Goal: Information Seeking & Learning: Learn about a topic

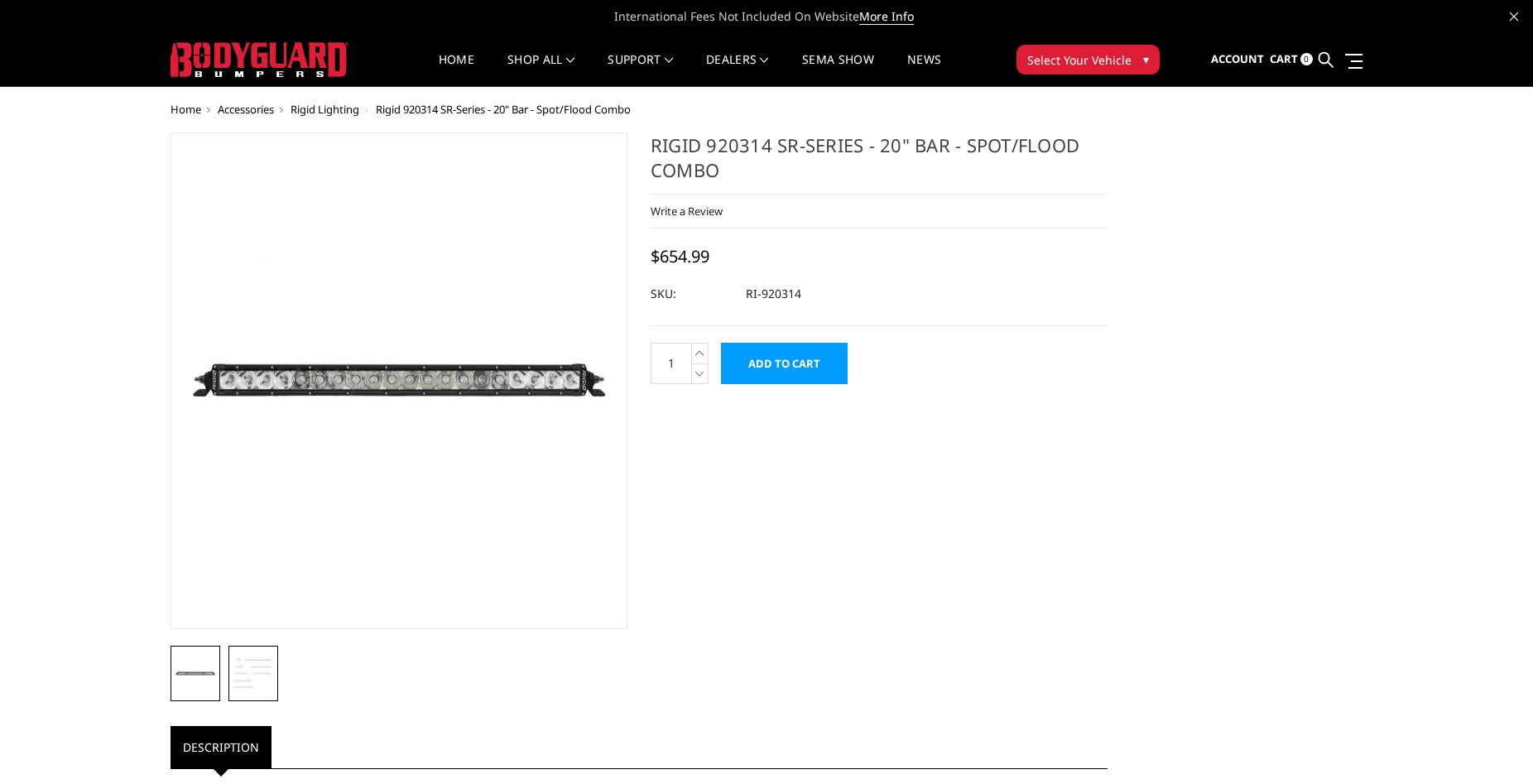
click at [258, 680] on img at bounding box center [253, 673] width 40 height 40
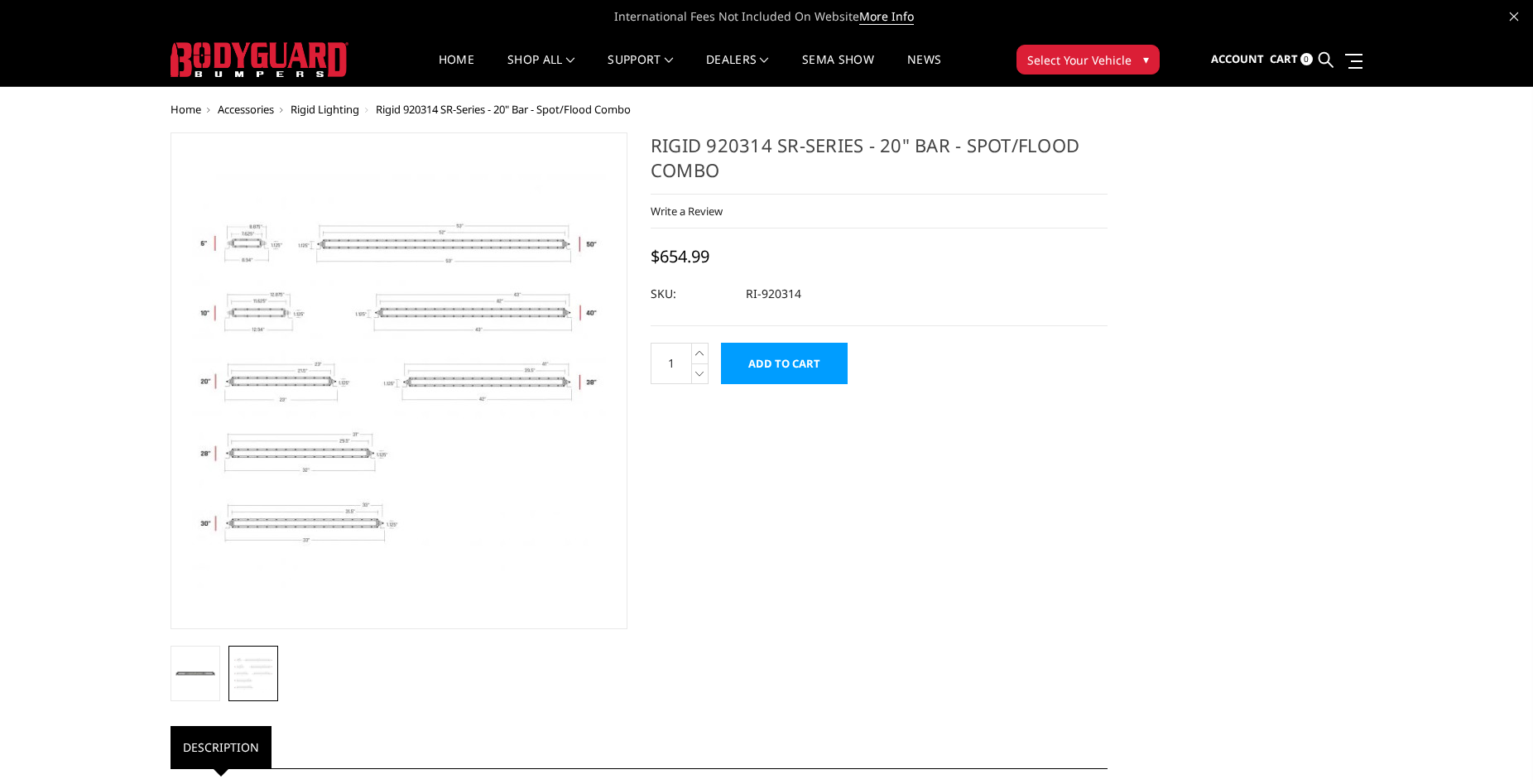
click at [313, 360] on img at bounding box center [695, 438] width 1059 height 1059
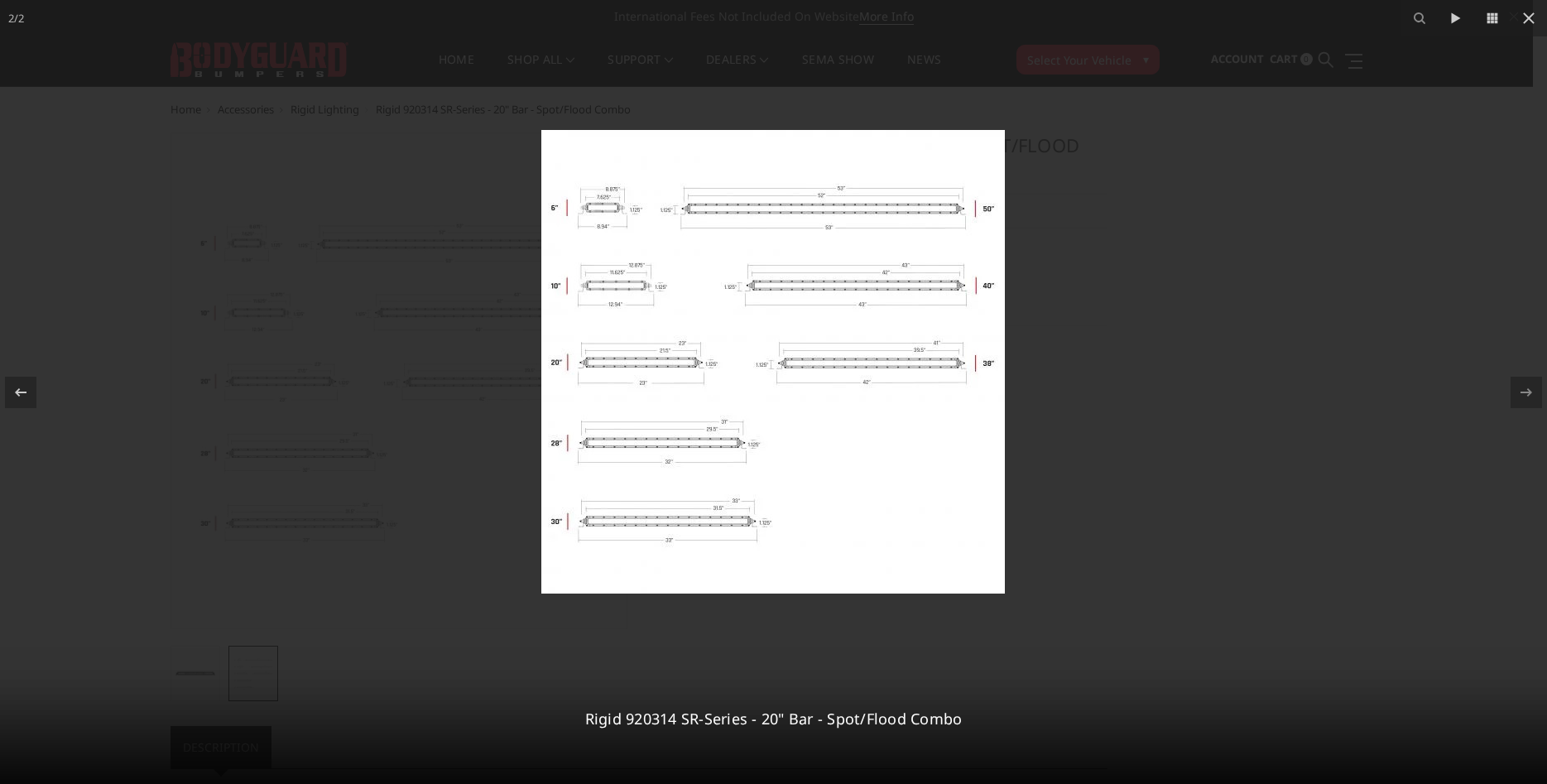
click at [1103, 266] on div at bounding box center [773, 392] width 1547 height 784
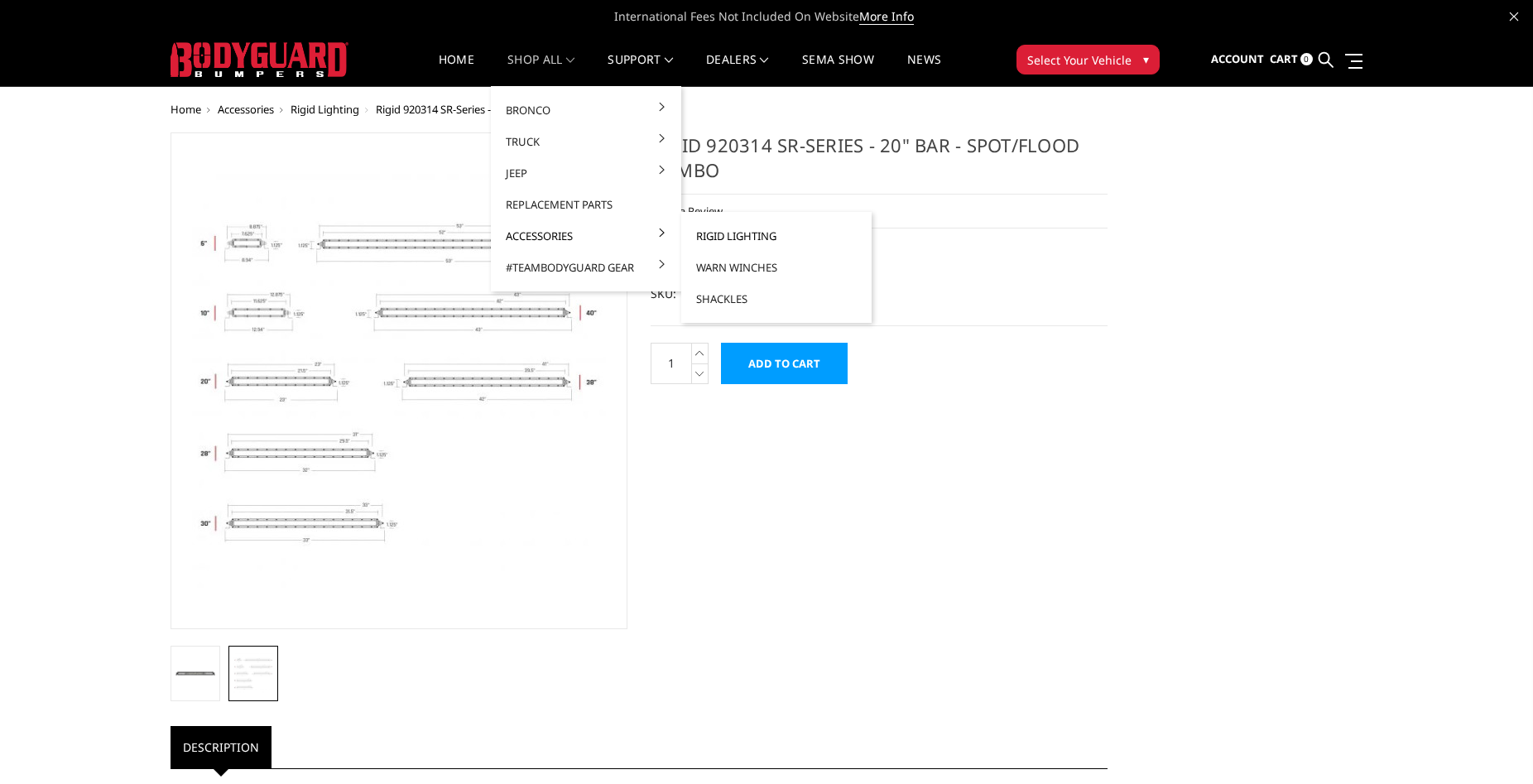
click at [697, 235] on link "Rigid Lighting" at bounding box center [776, 236] width 177 height 32
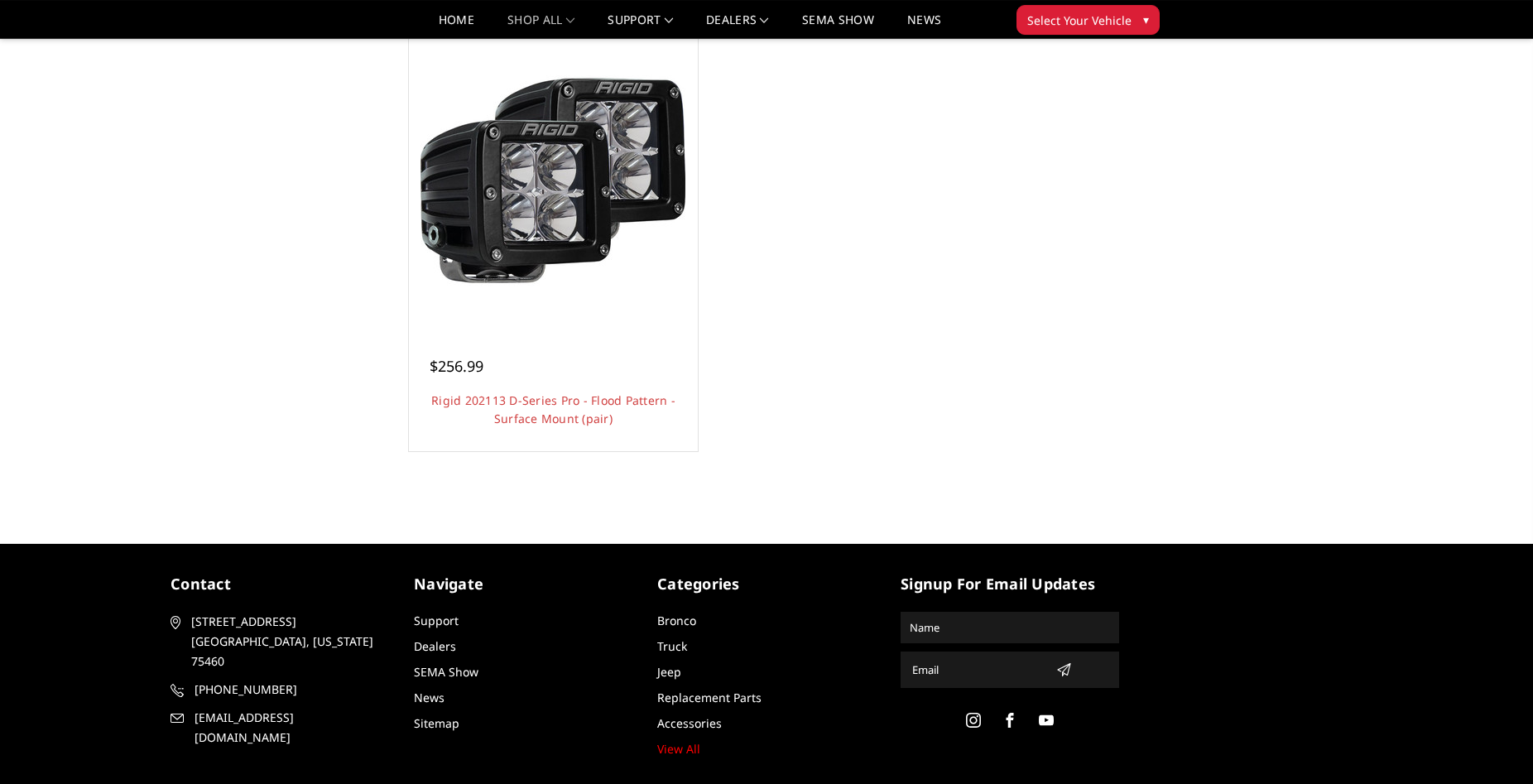
scroll to position [1520, 0]
